Goal: Book appointment/travel/reservation

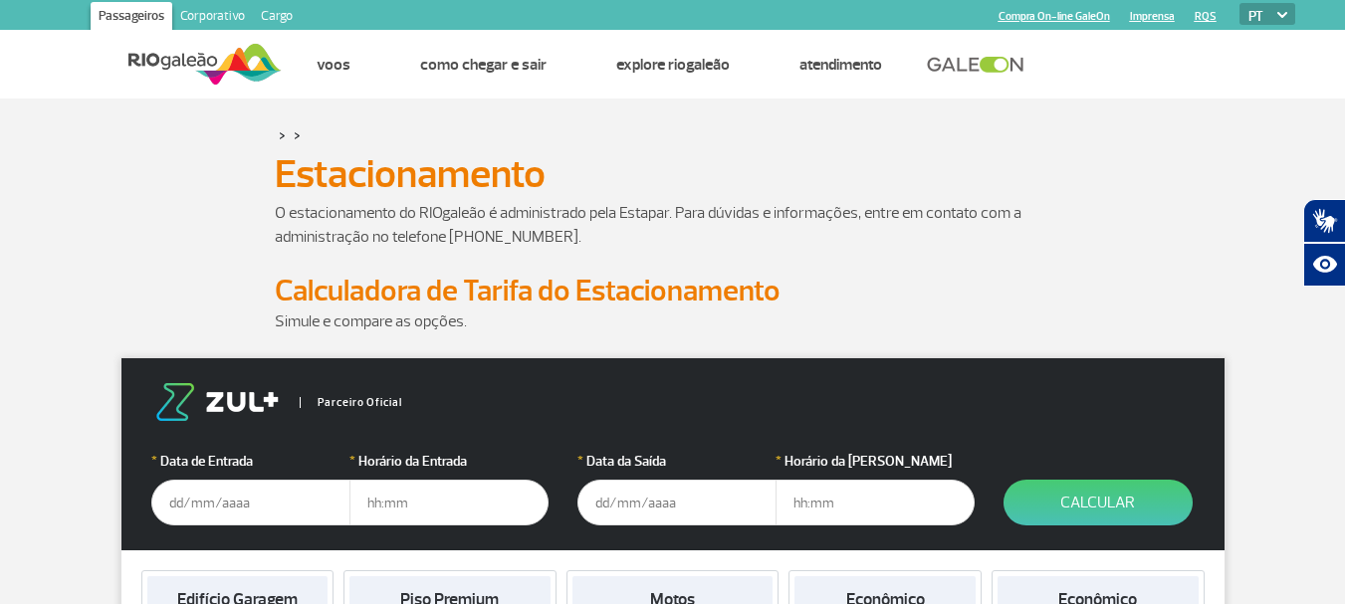
click at [205, 495] on input "text" at bounding box center [250, 503] width 199 height 46
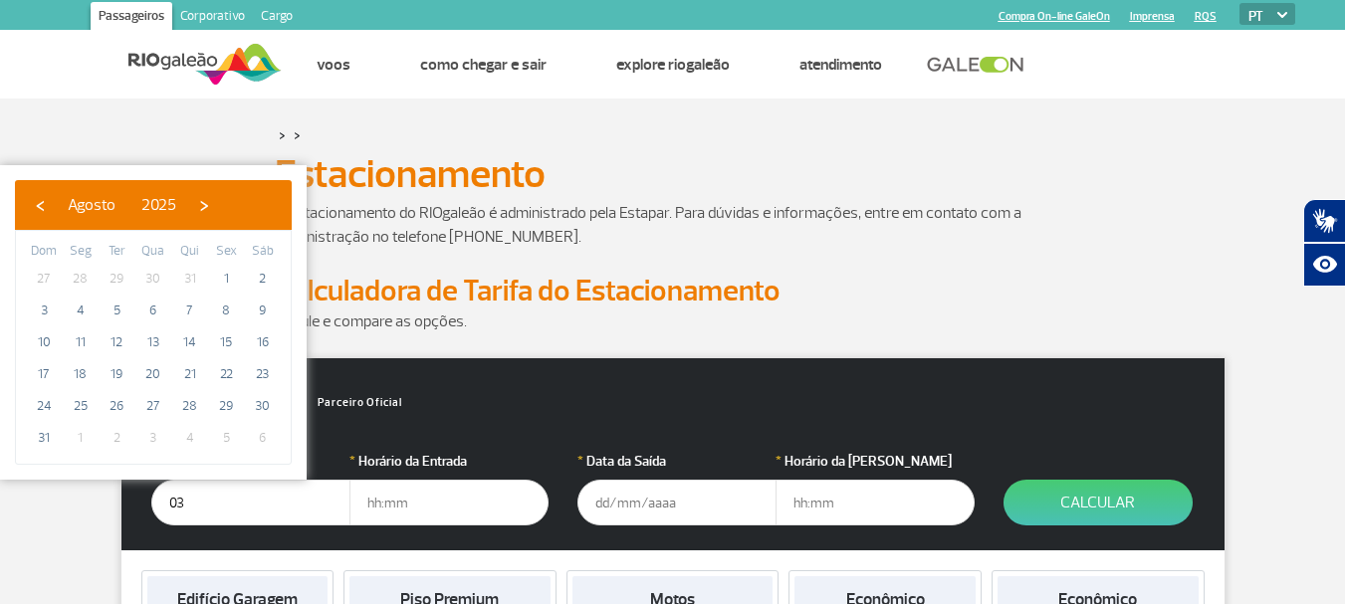
type input "0"
click at [219, 198] on span "›" at bounding box center [204, 205] width 30 height 30
click at [159, 276] on span "3" at bounding box center [153, 279] width 32 height 32
type input "[DATE]"
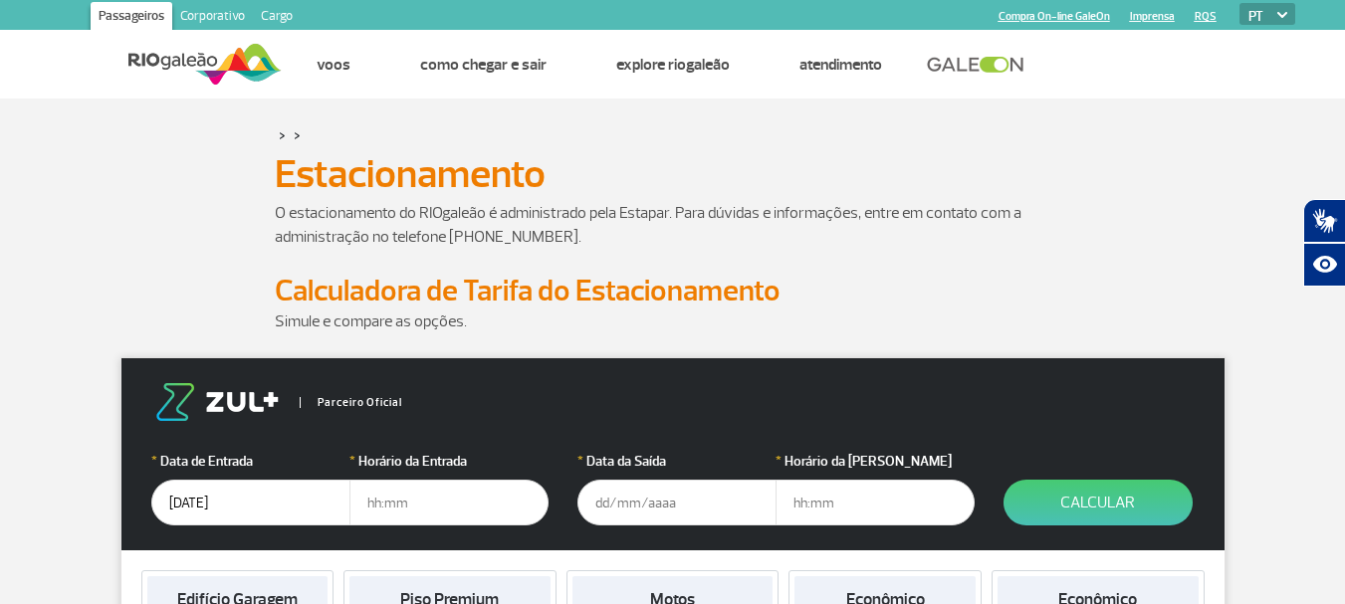
click at [441, 494] on input "text" at bounding box center [448, 503] width 199 height 46
type input "11:00"
click at [639, 513] on input "text" at bounding box center [676, 503] width 199 height 46
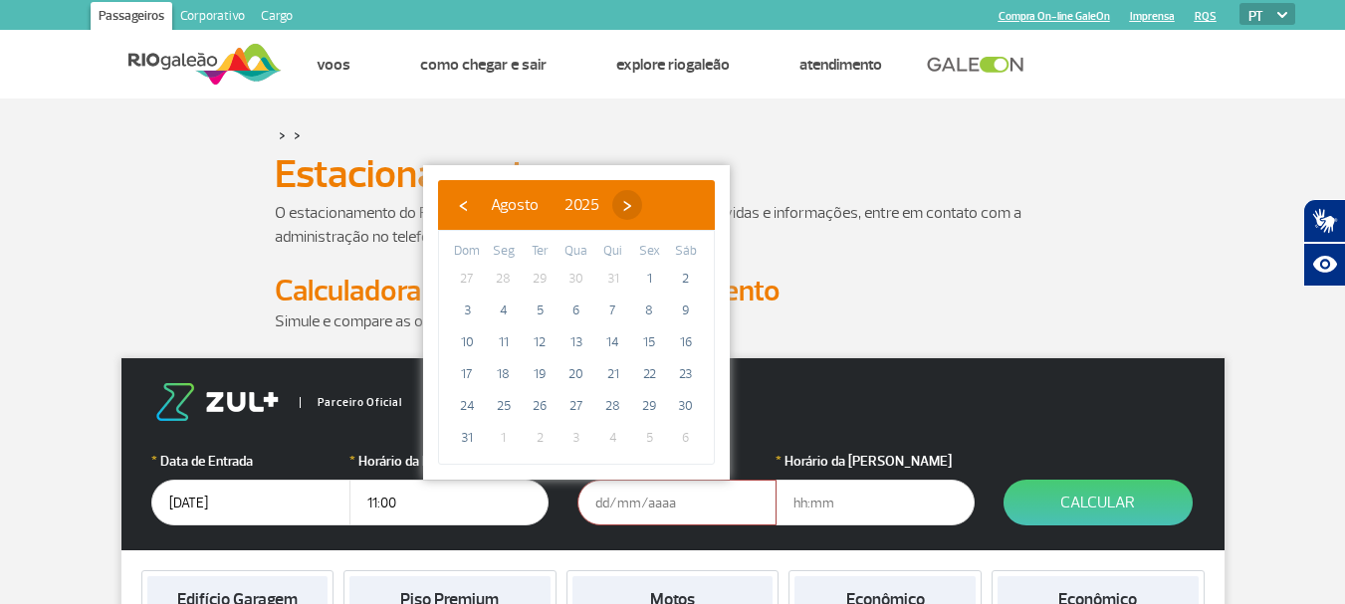
click at [642, 205] on span "›" at bounding box center [627, 205] width 30 height 30
click at [457, 305] on span "7" at bounding box center [467, 311] width 32 height 32
type input "[DATE]"
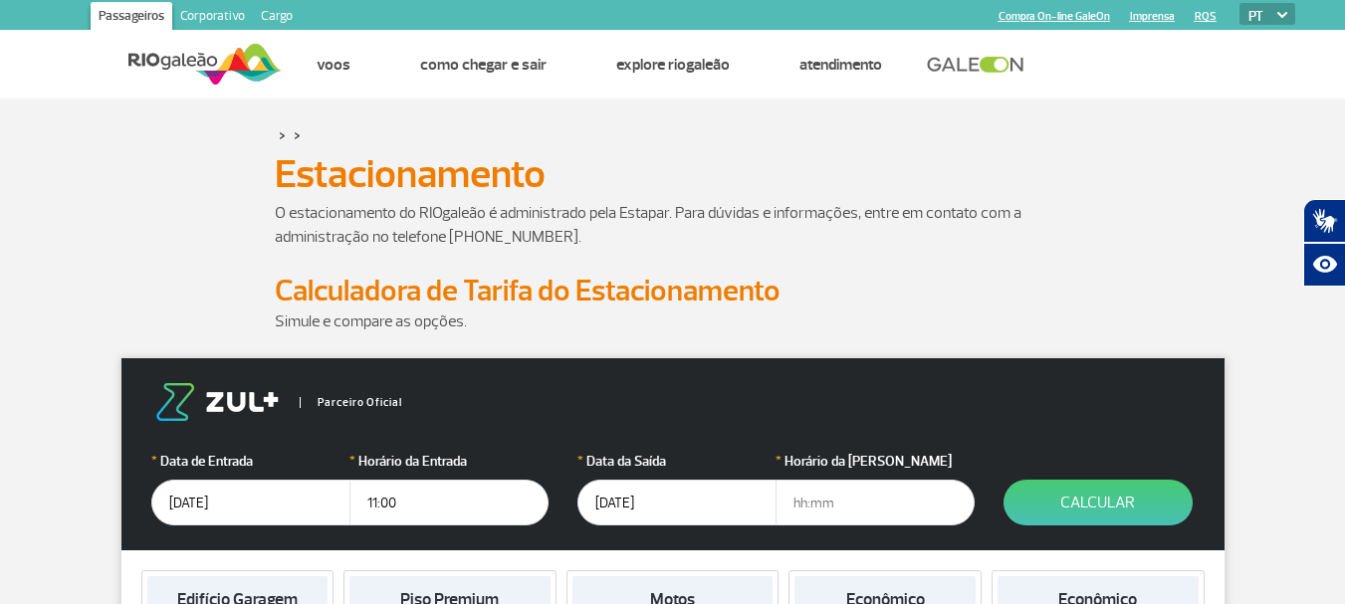
click at [895, 504] on input "text" at bounding box center [874, 503] width 199 height 46
type input "18:00"
click at [1060, 499] on button "Calcular" at bounding box center [1097, 503] width 189 height 46
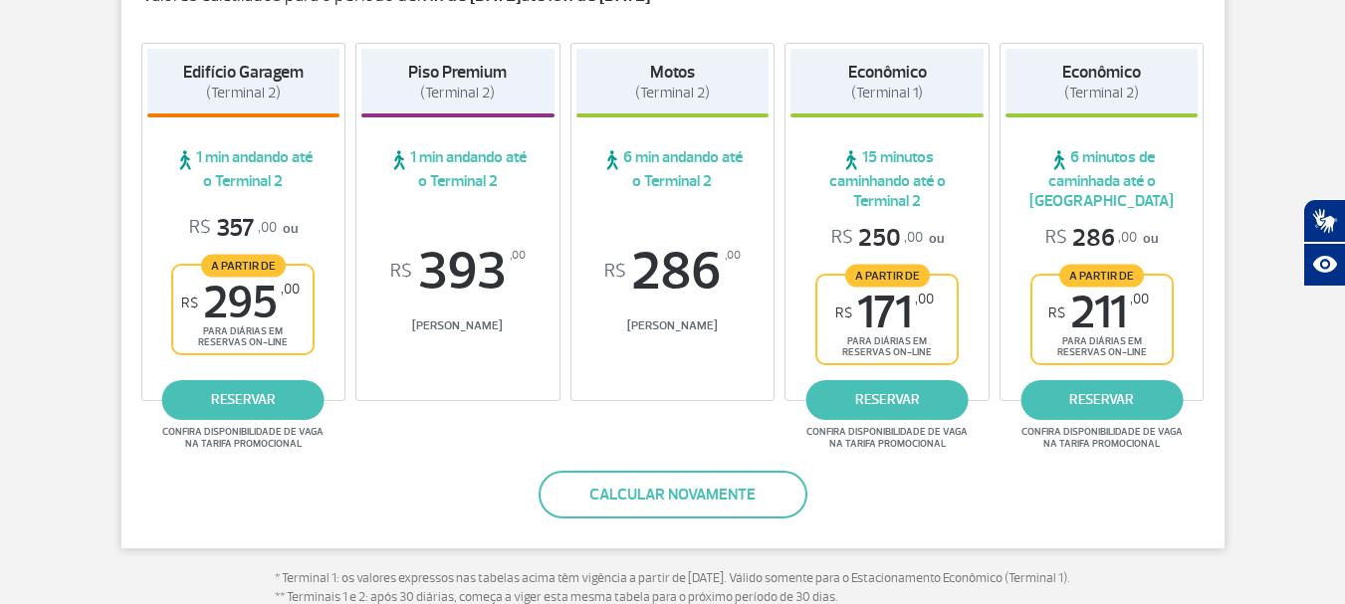
scroll to position [370, 0]
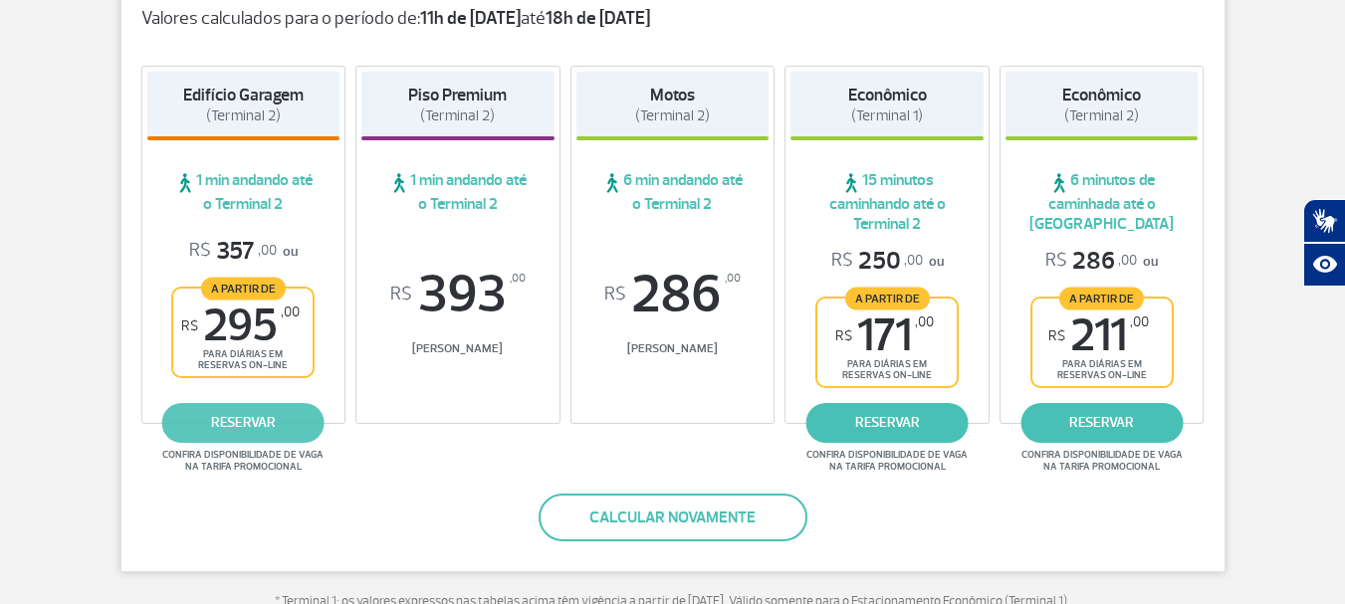
click at [217, 420] on link "reservar" at bounding box center [243, 423] width 162 height 40
